Goal: Navigation & Orientation: Find specific page/section

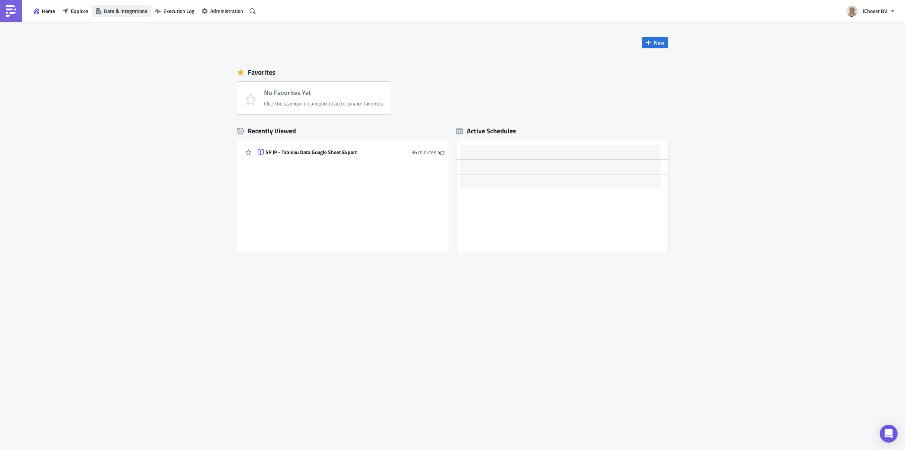
click at [110, 13] on span "Data & Integrations" at bounding box center [125, 11] width 43 height 8
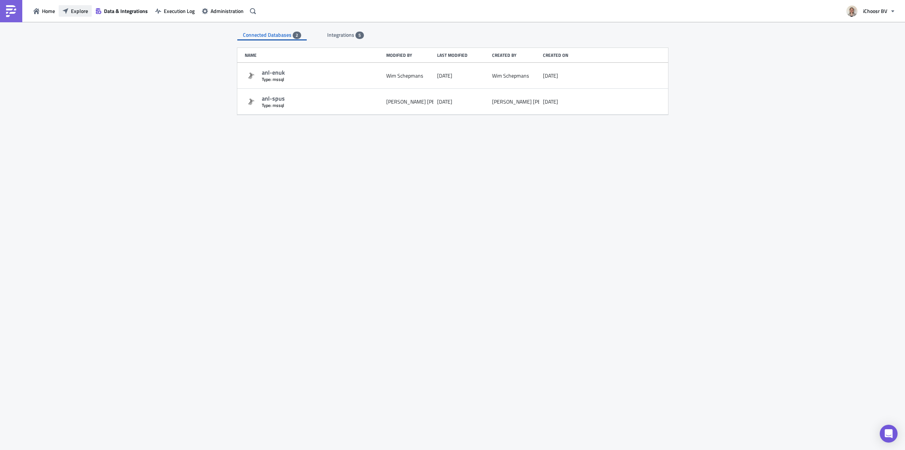
click at [81, 11] on span "Explore" at bounding box center [79, 11] width 17 height 8
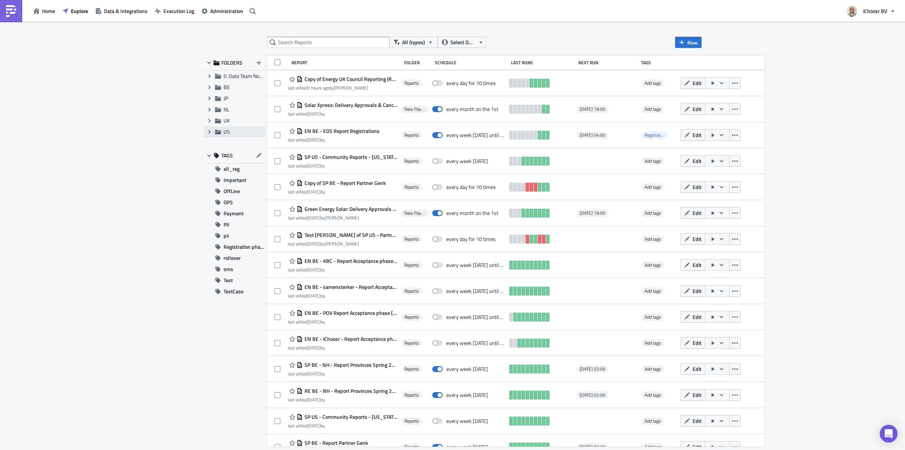
click at [243, 127] on div "Expand group US" at bounding box center [234, 131] width 61 height 11
